Goal: Task Accomplishment & Management: Use online tool/utility

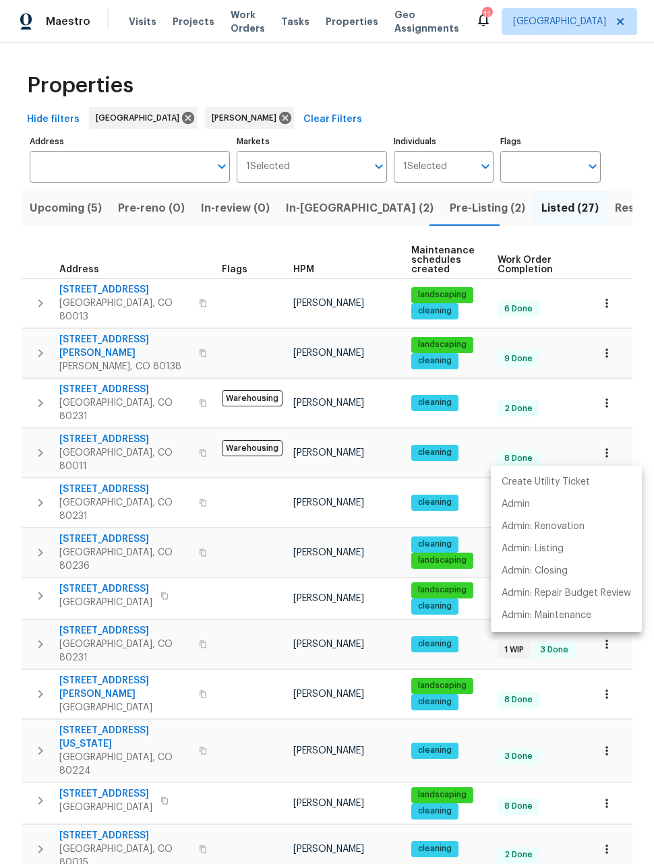
scroll to position [305, 0]
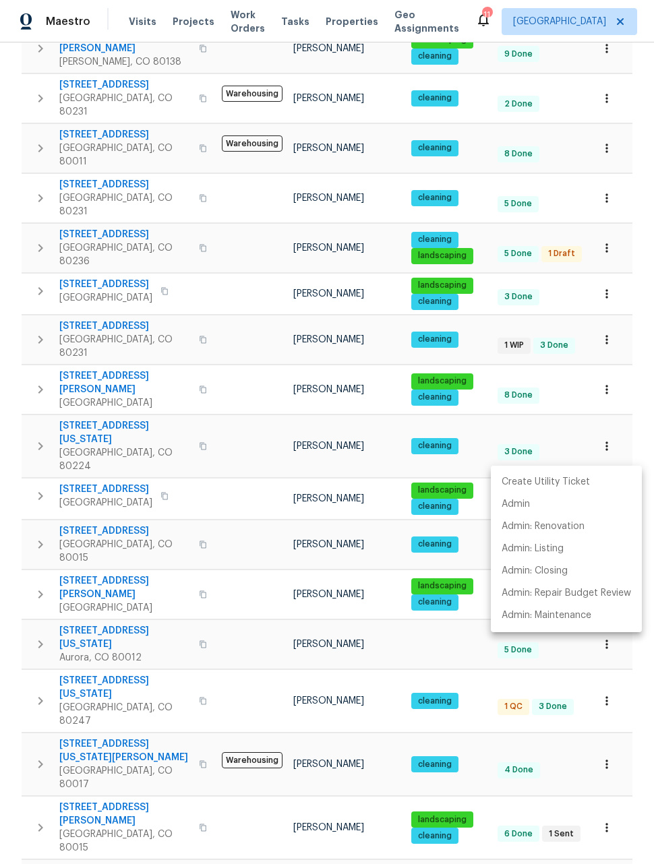
click at [274, 349] on div at bounding box center [327, 432] width 654 height 864
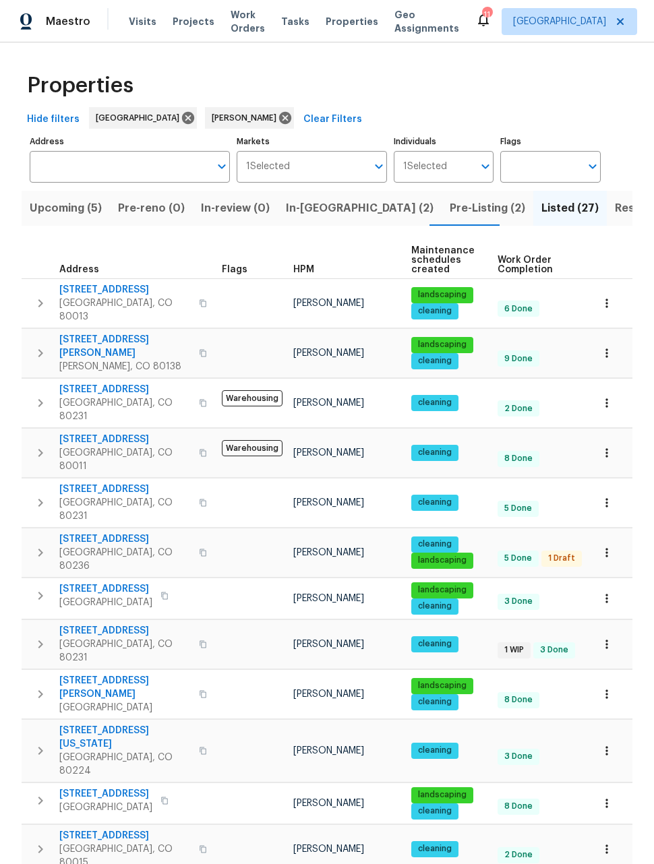
scroll to position [0, 0]
click at [59, 200] on span "Upcoming (5)" at bounding box center [66, 208] width 72 height 19
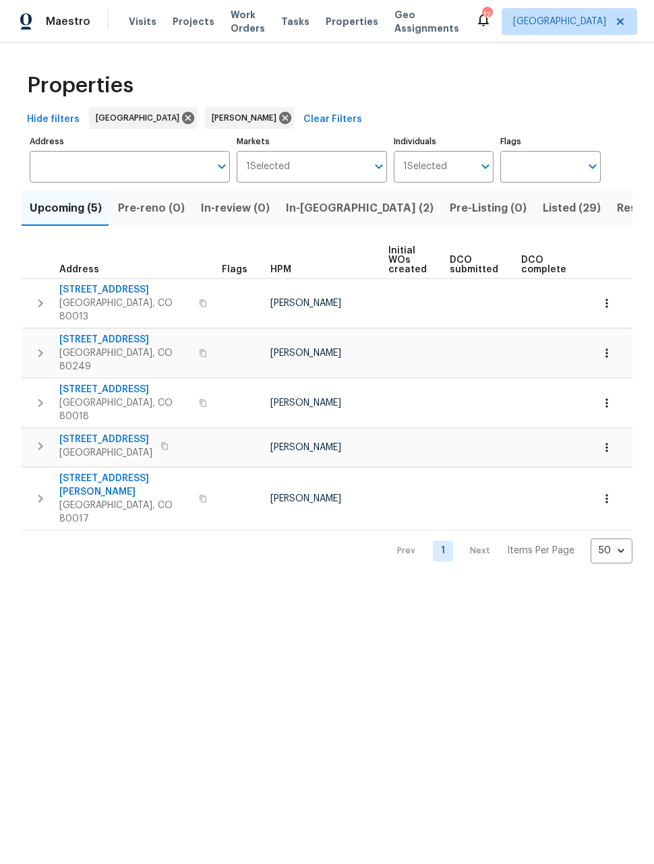
click at [608, 441] on icon "button" at bounding box center [606, 447] width 13 height 13
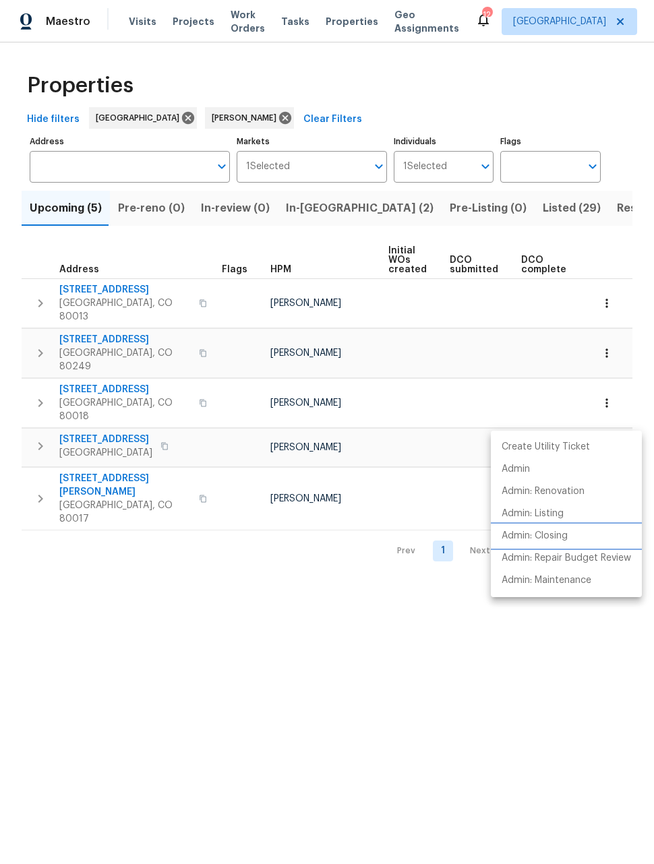
click at [559, 534] on p "Admin: Closing" at bounding box center [534, 536] width 66 height 14
click at [618, 336] on div at bounding box center [327, 432] width 654 height 864
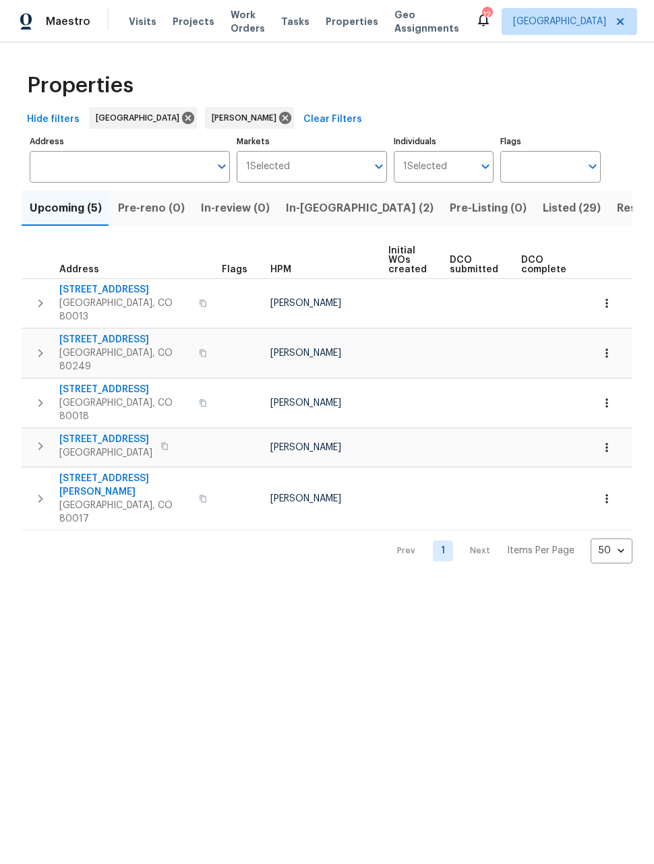
click at [612, 346] on icon "button" at bounding box center [606, 352] width 13 height 13
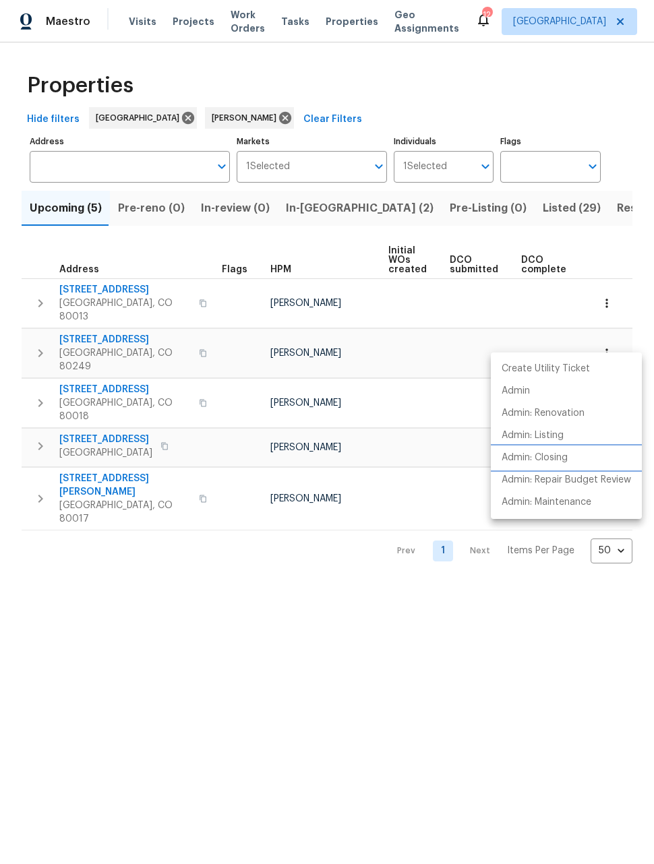
click at [565, 457] on p "Admin: Closing" at bounding box center [534, 458] width 66 height 14
click at [608, 295] on div at bounding box center [327, 432] width 654 height 864
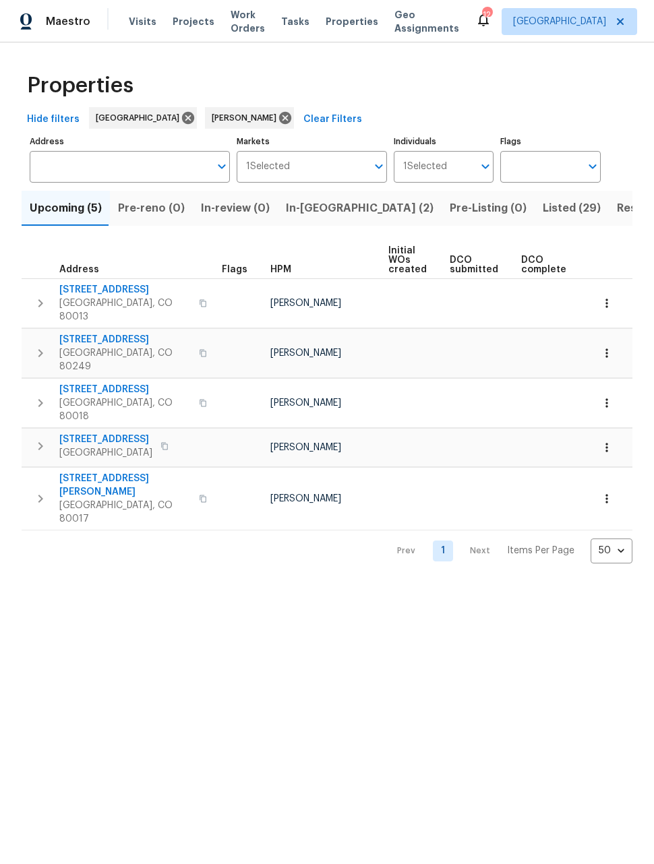
click at [602, 298] on icon "button" at bounding box center [606, 302] width 13 height 13
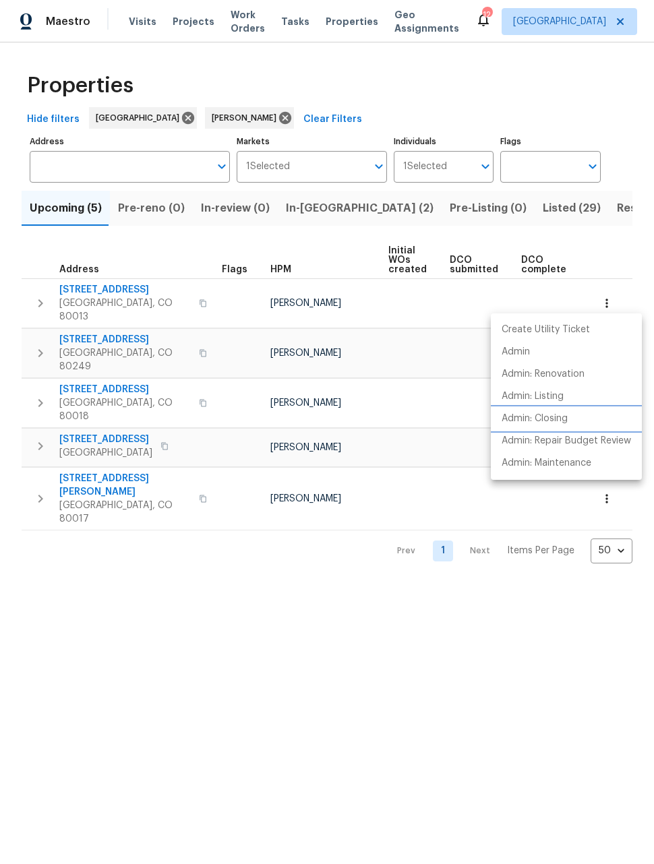
click at [550, 418] on p "Admin: Closing" at bounding box center [534, 419] width 66 height 14
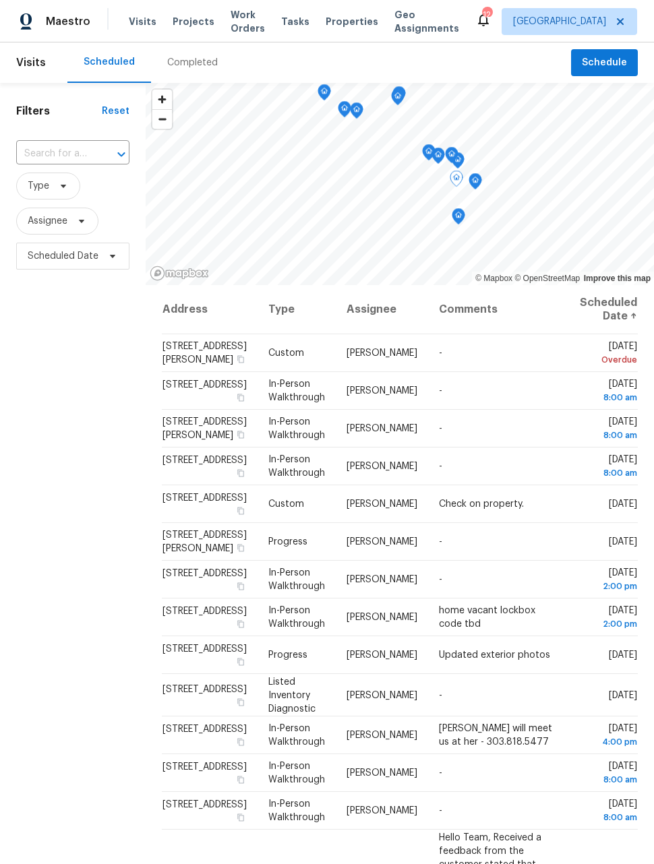
click at [243, 5] on div "Maestro Visits Projects Work Orders Tasks Properties Geo Assignments 12 Denver …" at bounding box center [327, 21] width 654 height 42
click at [249, 12] on span "Work Orders" at bounding box center [247, 21] width 34 height 27
